Goal: Task Accomplishment & Management: Manage account settings

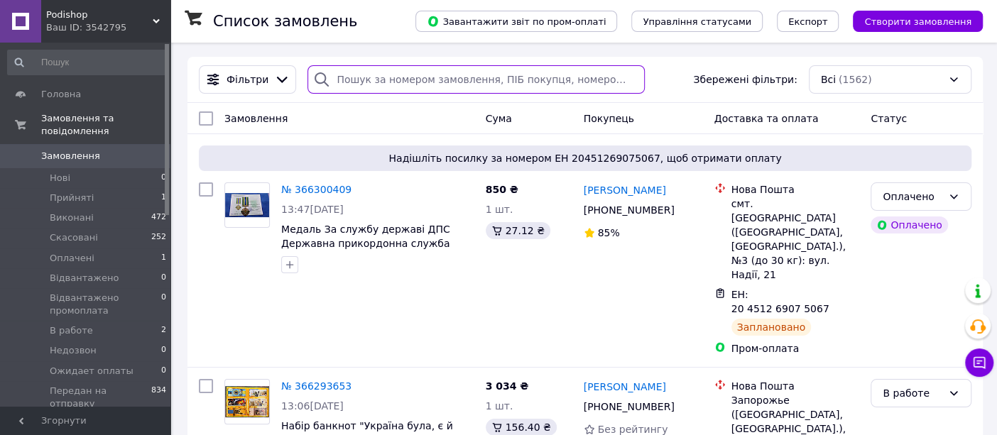
click at [359, 80] on input "search" at bounding box center [476, 79] width 337 height 28
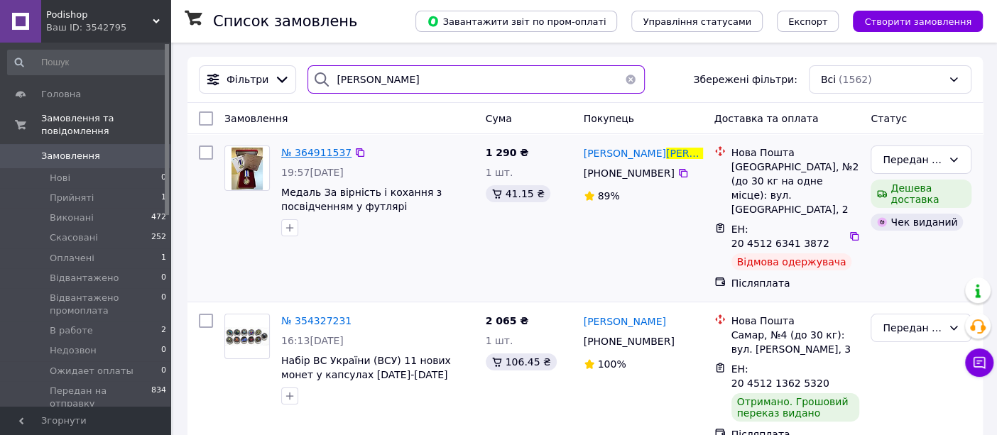
type input "максимов"
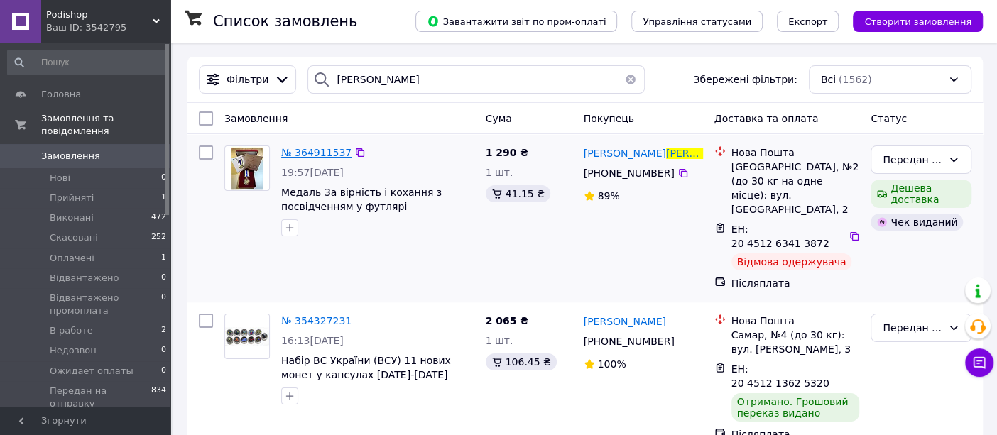
click at [325, 151] on span "№ 364911537" at bounding box center [316, 152] width 70 height 11
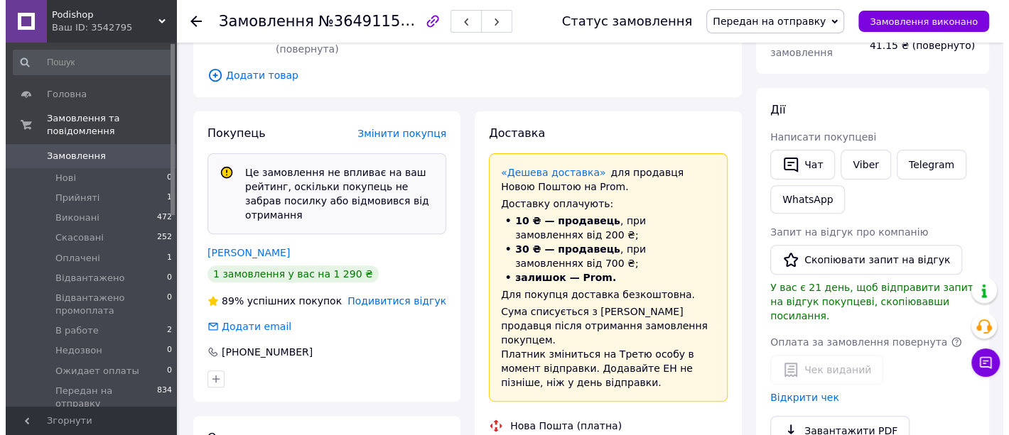
scroll to position [236, 0]
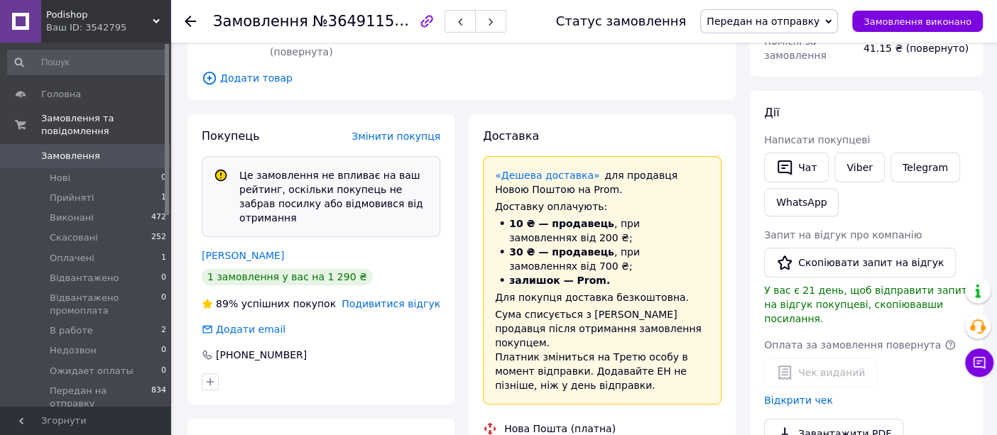
click at [369, 298] on span "Подивитися відгук" at bounding box center [391, 303] width 99 height 11
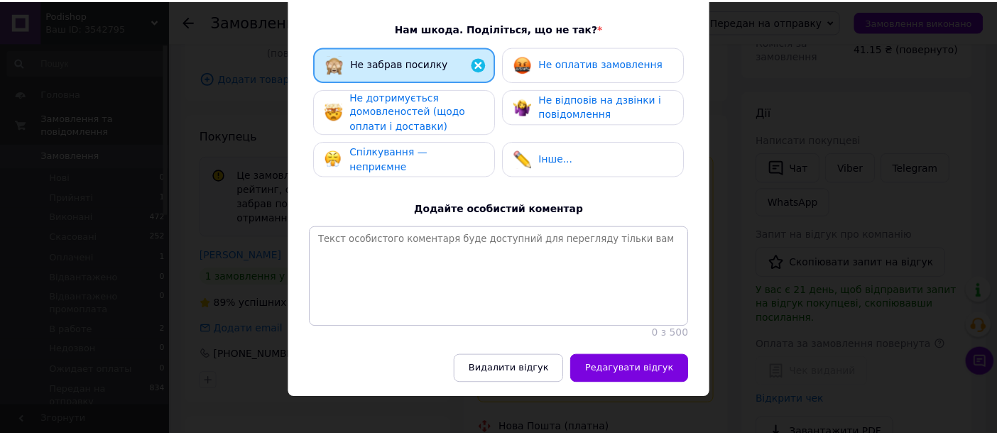
scroll to position [308, 0]
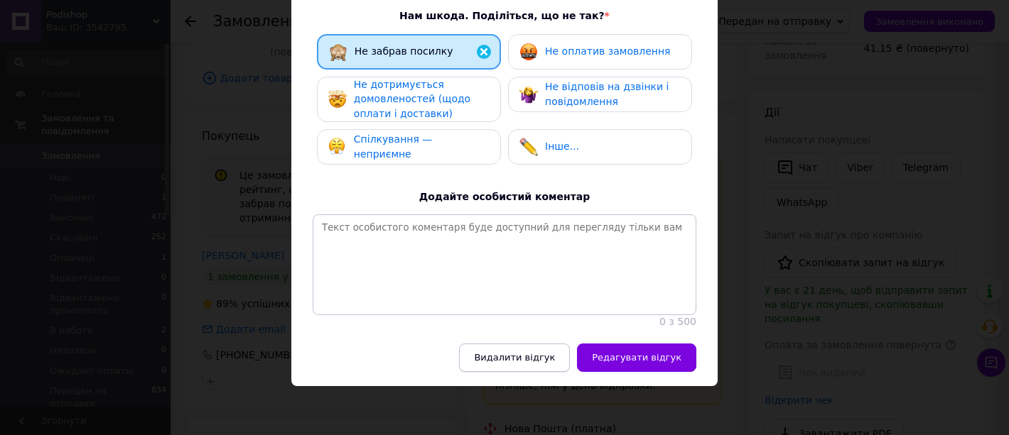
click at [545, 361] on span "Видалити відгук" at bounding box center [514, 357] width 81 height 11
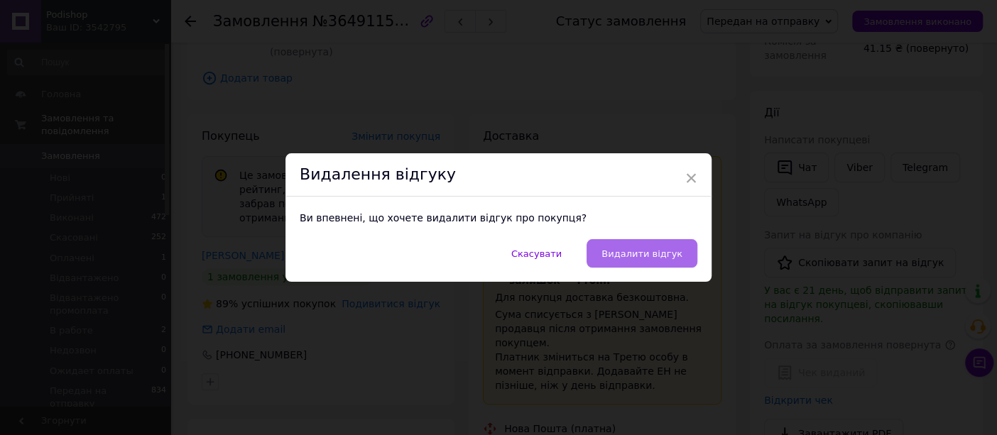
click at [651, 254] on span "Видалити відгук" at bounding box center [642, 254] width 81 height 11
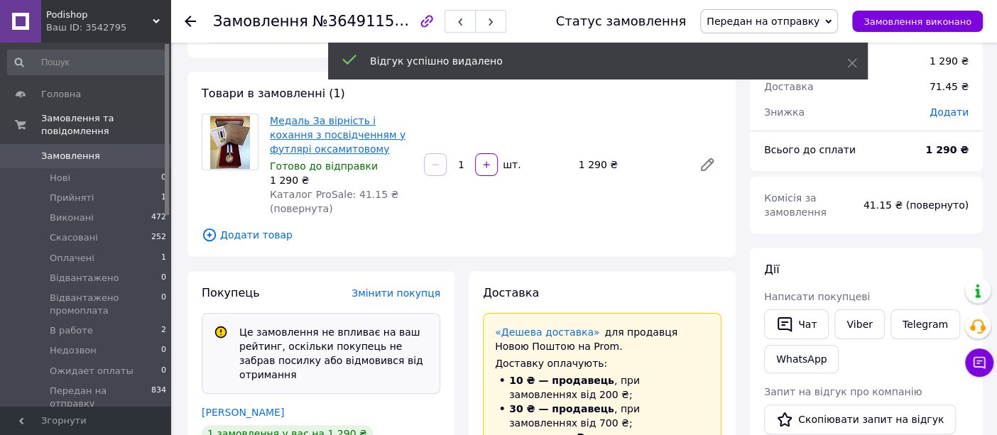
scroll to position [0, 0]
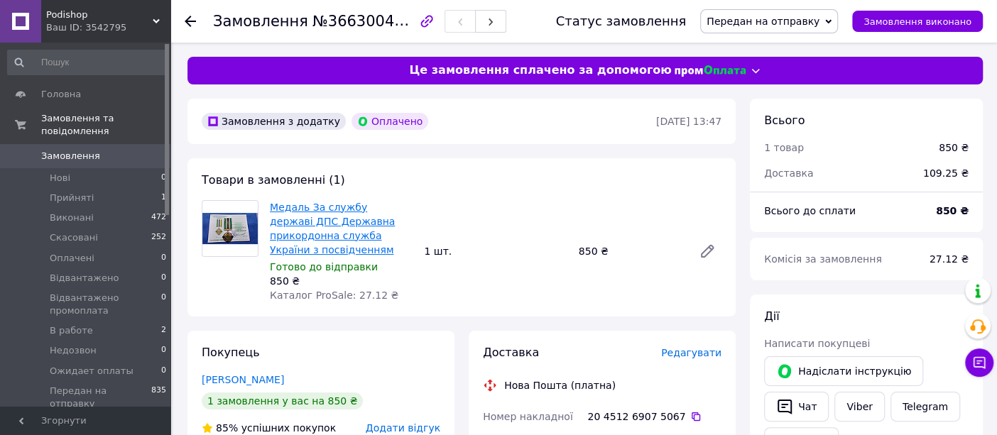
click at [344, 212] on link "Медаль За службу державі ДПС Державна прикордонна служба України з посвідченням" at bounding box center [332, 229] width 125 height 54
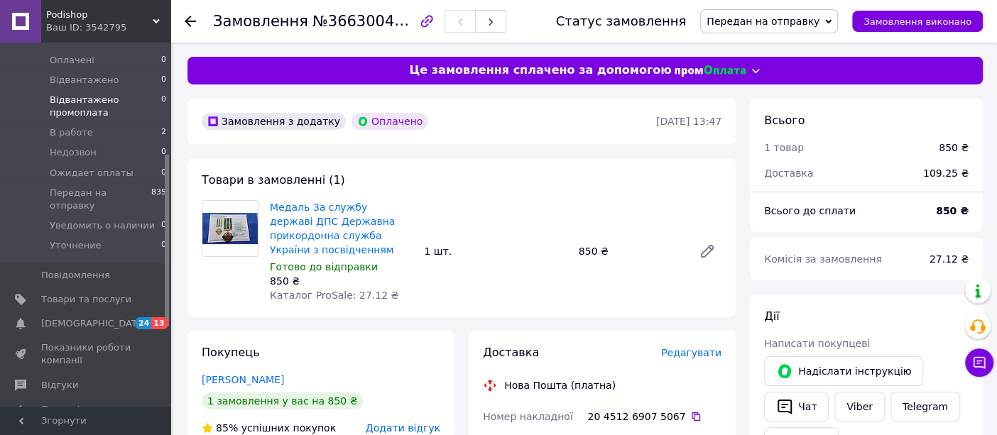
scroll to position [237, 0]
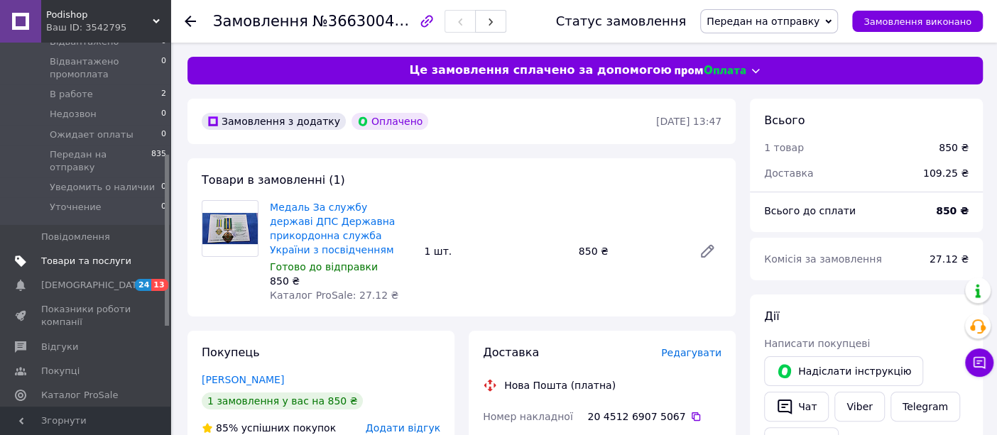
click at [65, 255] on span "Товари та послуги" at bounding box center [86, 261] width 90 height 13
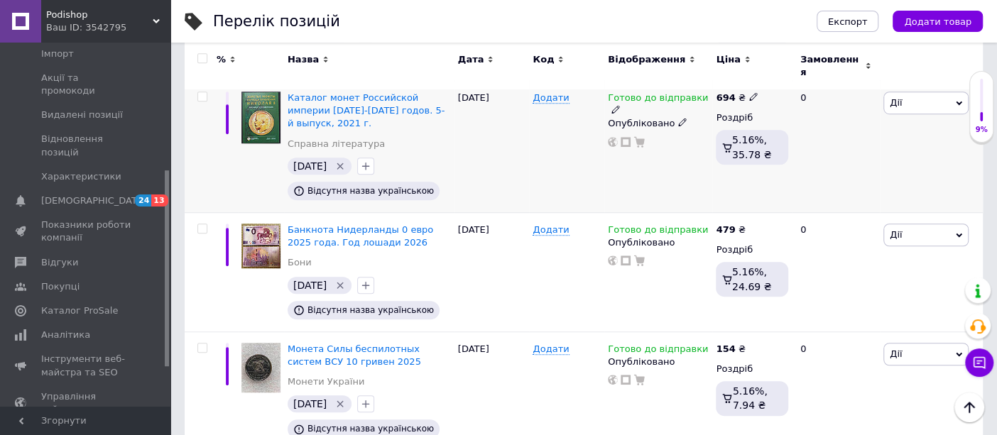
scroll to position [631, 0]
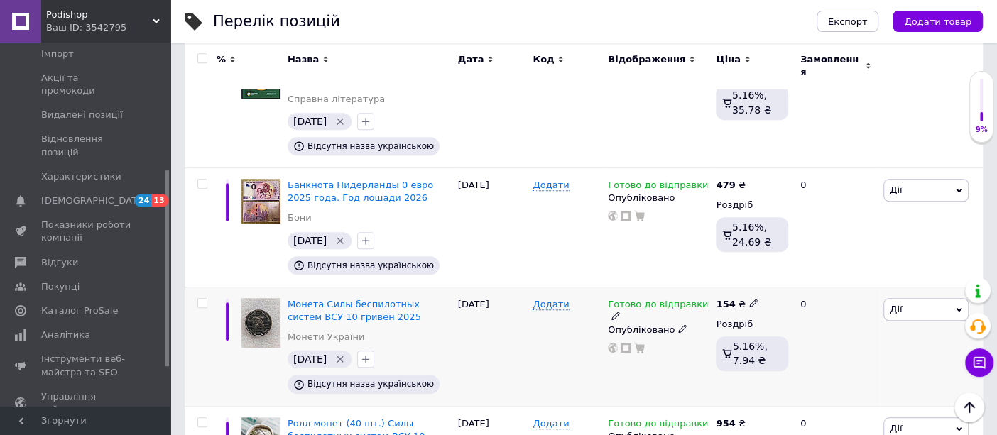
click at [749, 299] on icon at bounding box center [753, 303] width 9 height 9
type input "150"
click at [674, 295] on div "Готово до відправки Опубліковано" at bounding box center [658, 346] width 108 height 119
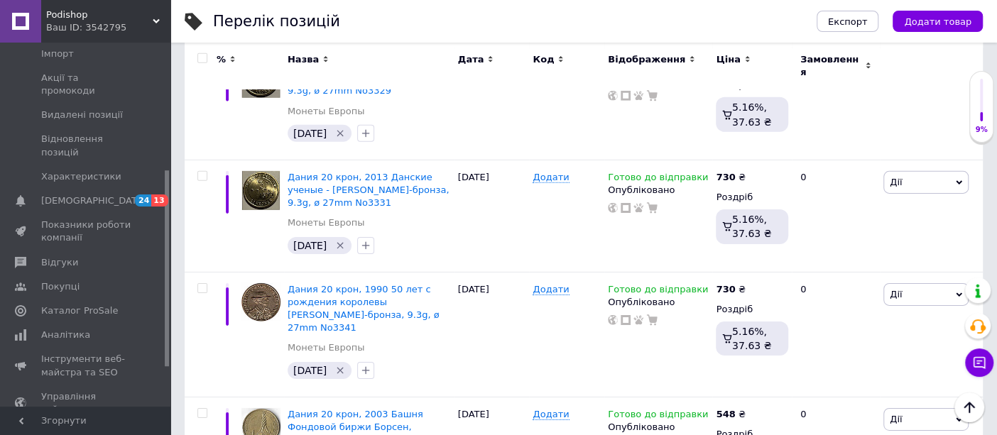
scroll to position [2761, 0]
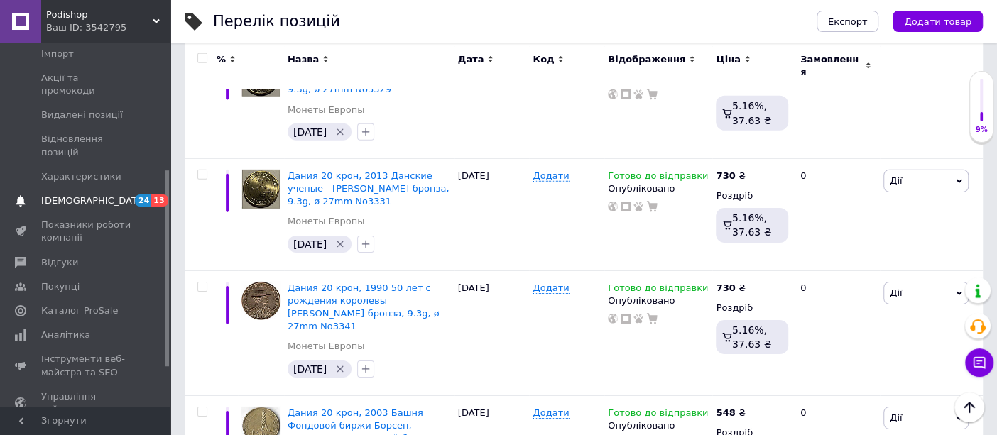
click at [99, 189] on link "Сповіщення 24 13" at bounding box center [87, 201] width 175 height 24
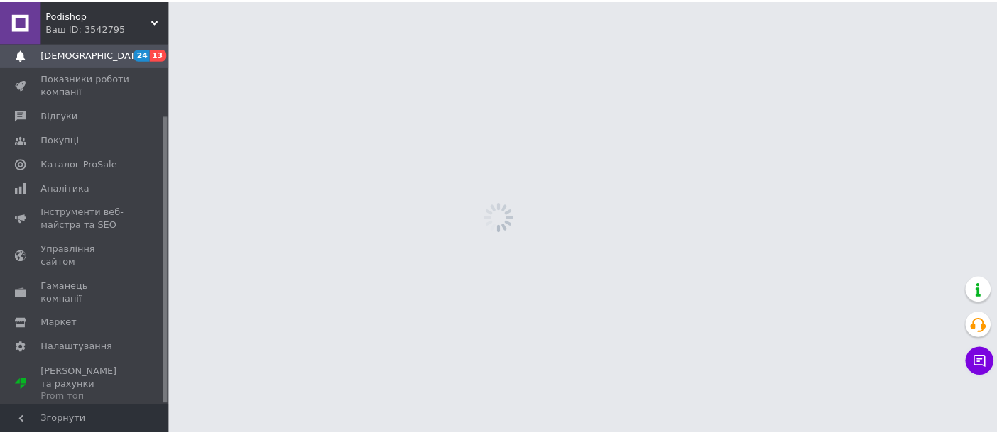
scroll to position [91, 0]
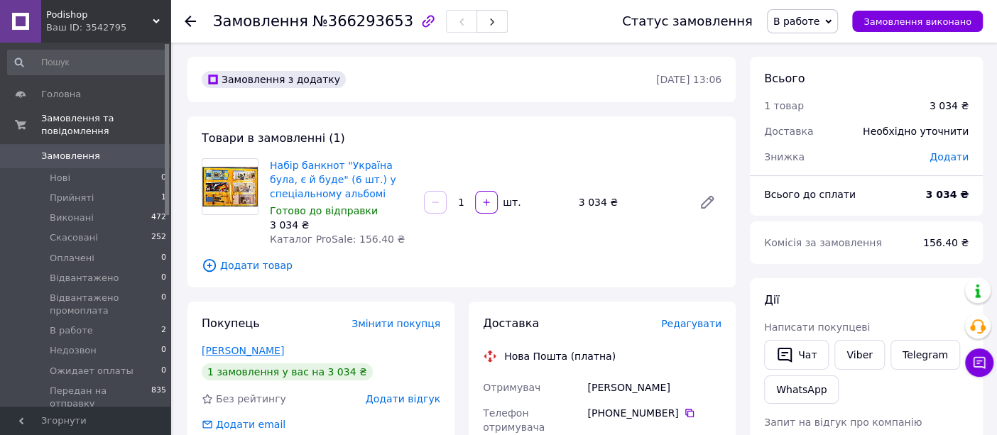
click at [267, 352] on link "[PERSON_NAME]" at bounding box center [243, 350] width 82 height 11
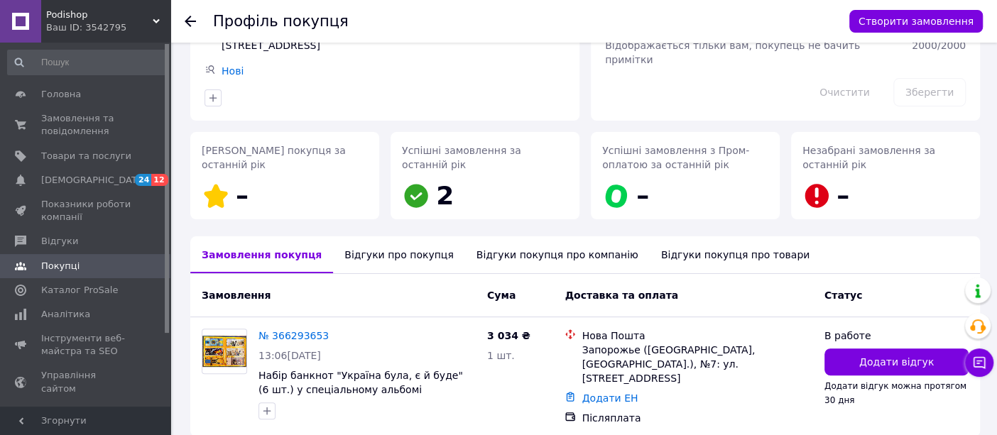
scroll to position [158, 0]
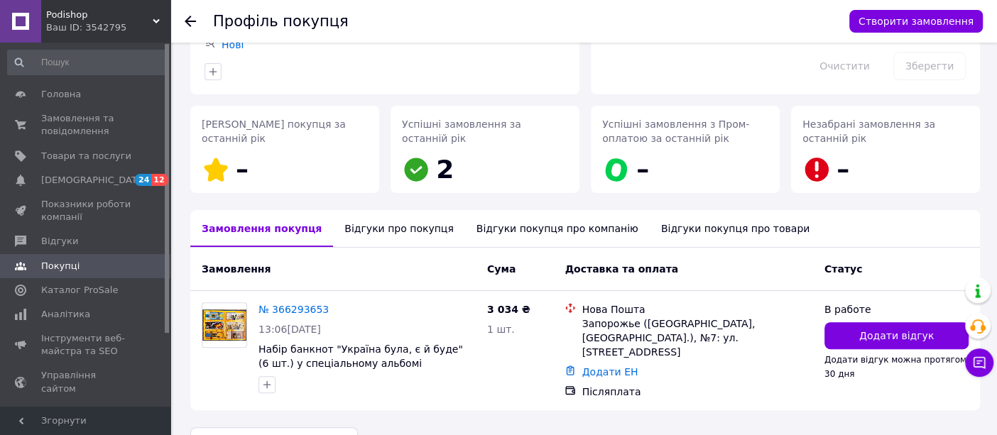
click at [190, 19] on icon at bounding box center [190, 21] width 11 height 11
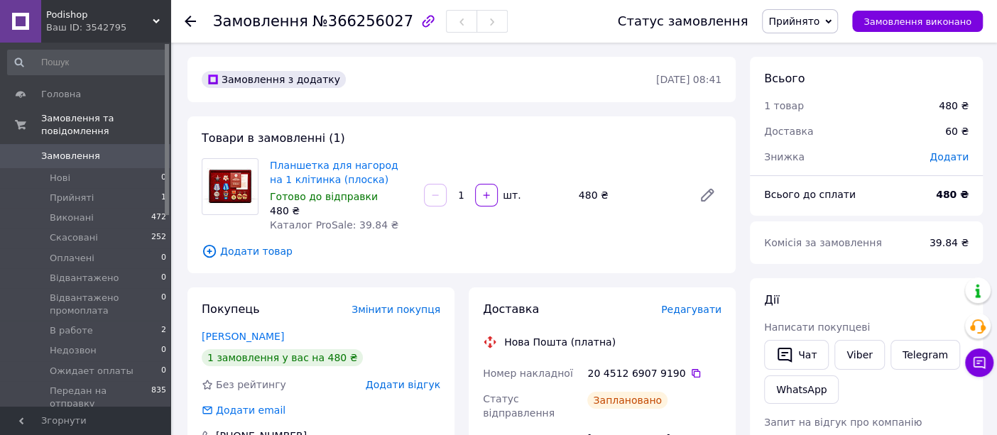
click at [803, 19] on span "Прийнято" at bounding box center [793, 21] width 51 height 11
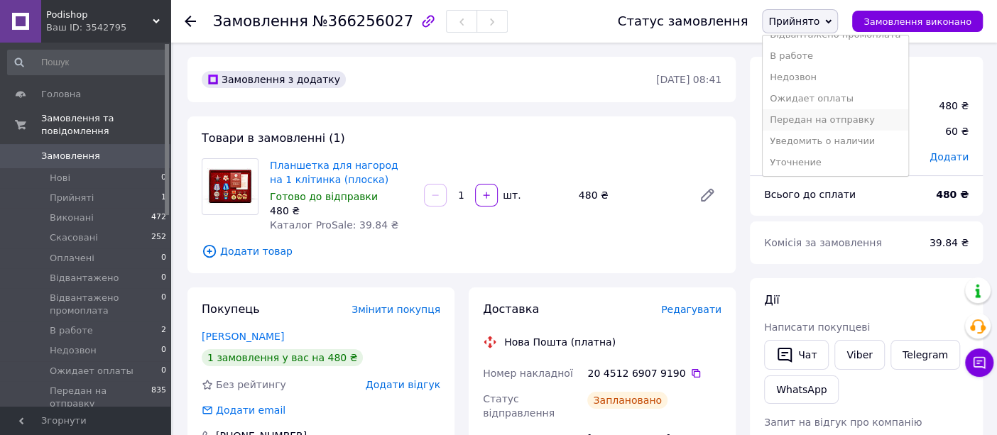
click at [816, 116] on li "Передан на отправку" at bounding box center [835, 119] width 145 height 21
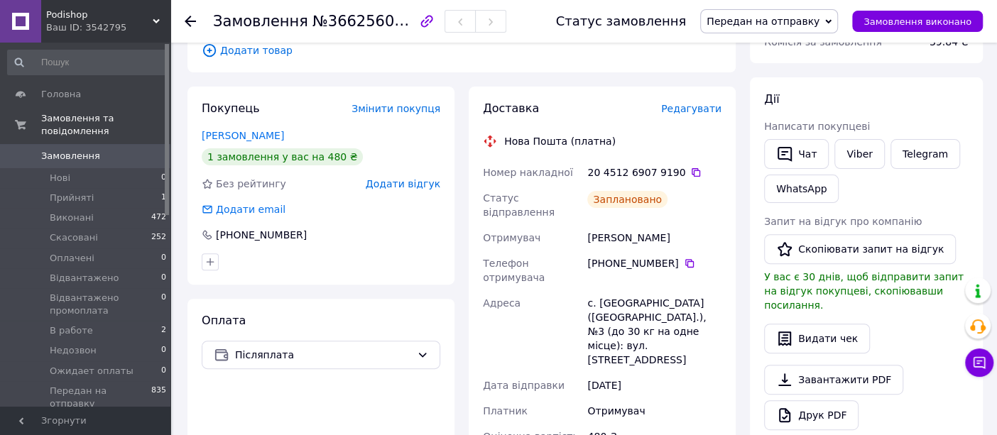
scroll to position [237, 0]
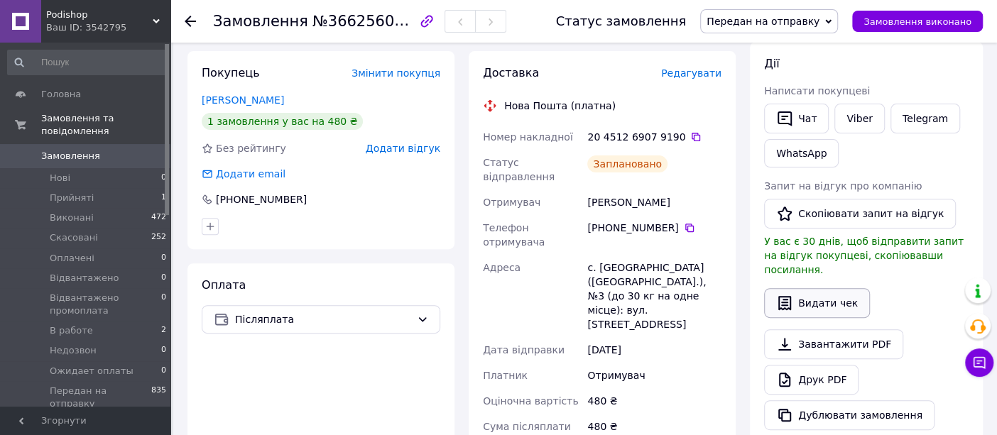
click at [790, 296] on icon "button" at bounding box center [784, 303] width 13 height 14
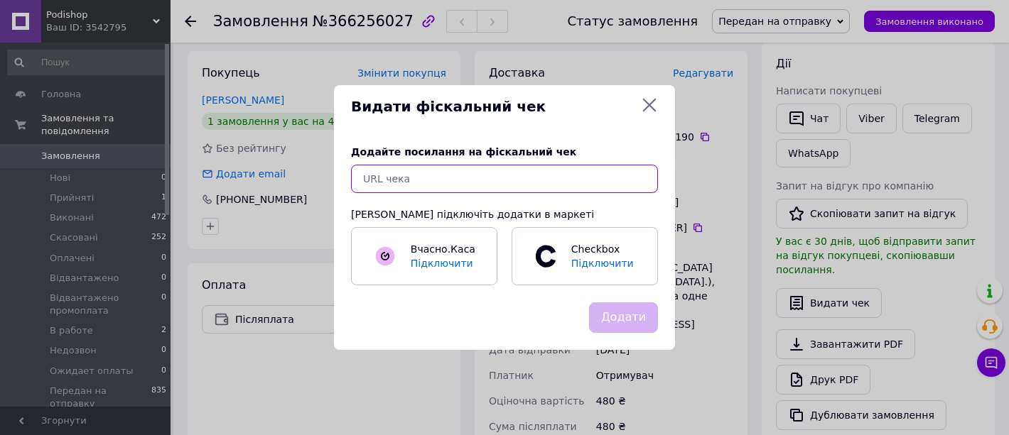
click at [473, 190] on input "text" at bounding box center [504, 179] width 307 height 28
paste input "https://kasa.vchasno.ua/check-viewer/TY7HAtWBNVU"
type input "https://kasa.vchasno.ua/check-viewer/TY7HAtWBNVU"
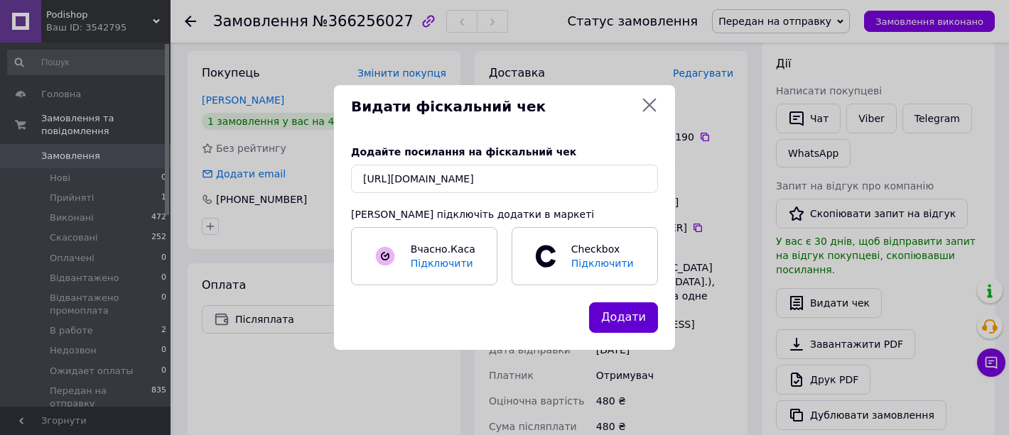
click at [608, 316] on button "Додати" at bounding box center [623, 318] width 69 height 31
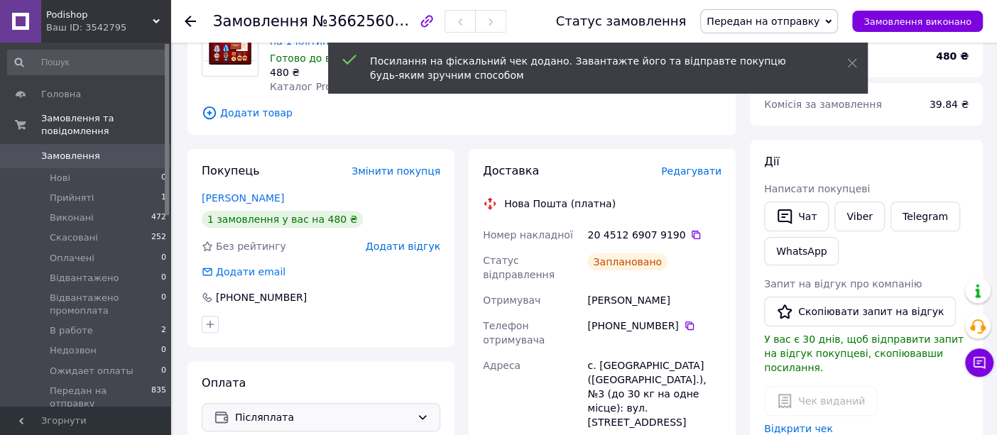
scroll to position [0, 0]
